Goal: Task Accomplishment & Management: Complete application form

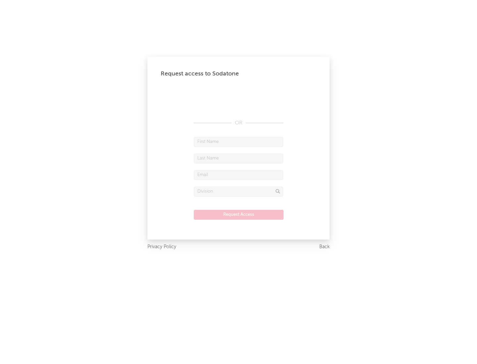
click at [238, 142] on input "text" at bounding box center [238, 142] width 89 height 10
type input "[PERSON_NAME]"
click at [238, 158] on input "text" at bounding box center [238, 159] width 89 height 10
type input "[PERSON_NAME]"
click at [238, 175] on input "text" at bounding box center [238, 175] width 89 height 10
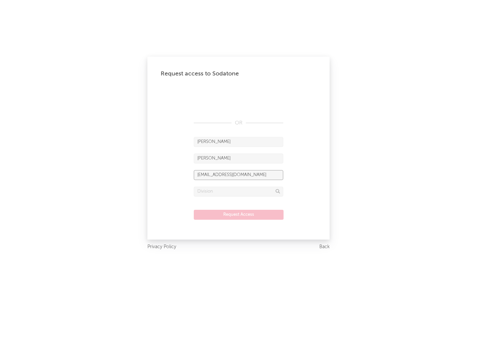
type input "[EMAIL_ADDRESS][DOMAIN_NAME]"
click at [238, 191] on input "text" at bounding box center [238, 192] width 89 height 10
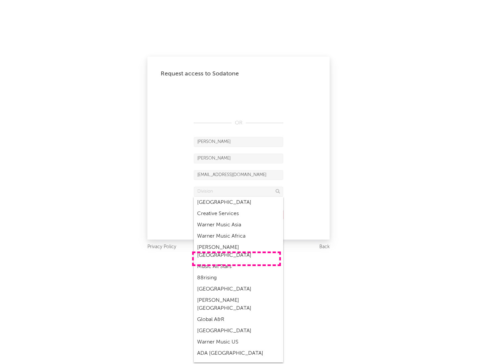
click at [236, 261] on div "Music All Stars" at bounding box center [238, 266] width 89 height 11
type input "Music All Stars"
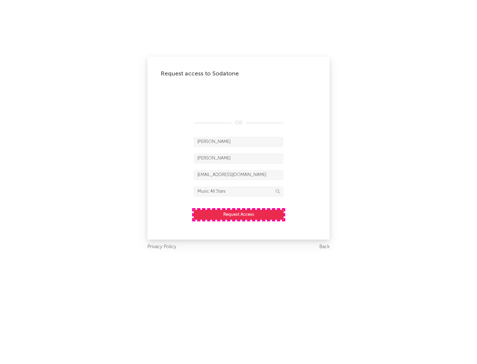
click at [238, 215] on button "Request Access" at bounding box center [239, 215] width 90 height 10
